Goal: Navigation & Orientation: Go to known website

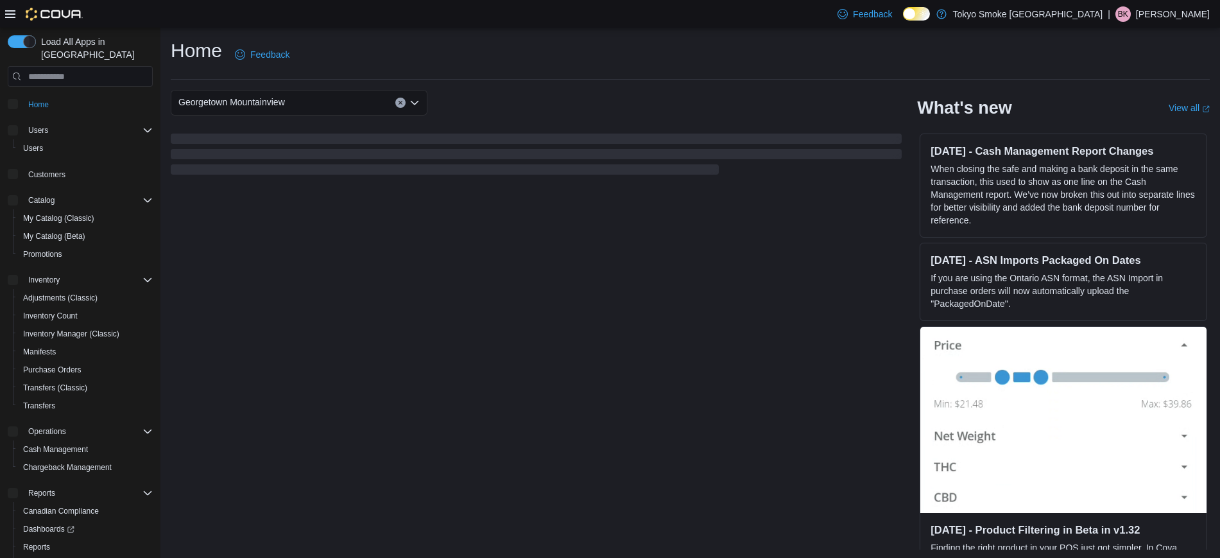
click at [1169, 14] on p "[PERSON_NAME]" at bounding box center [1173, 13] width 74 height 15
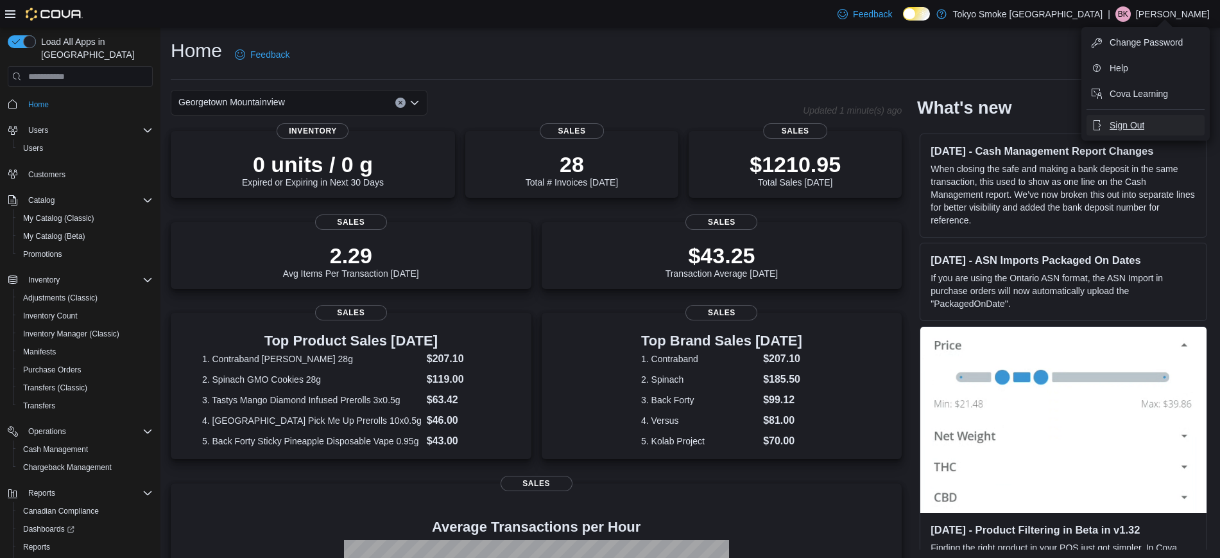
click at [1127, 121] on span "Sign Out" at bounding box center [1127, 125] width 35 height 13
